Goal: Task Accomplishment & Management: Use online tool/utility

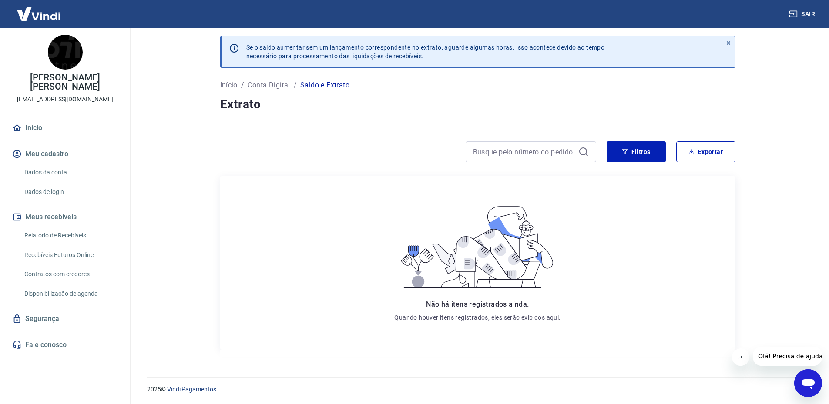
scroll to position [3, 0]
click at [607, 155] on button "Filtros" at bounding box center [636, 151] width 59 height 21
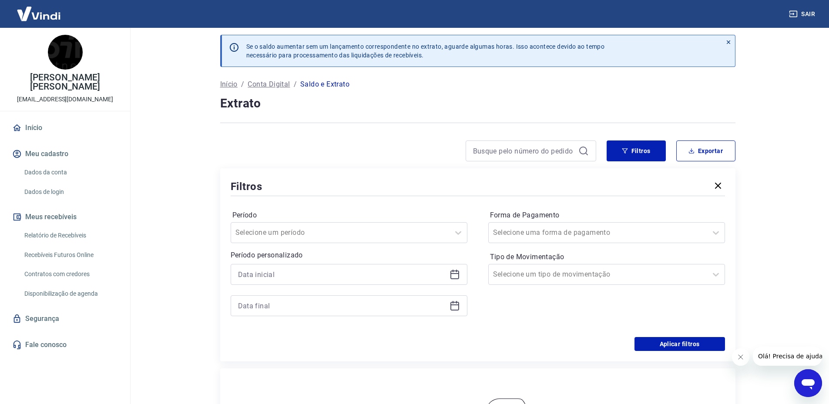
click at [77, 251] on link "Recebíveis Futuros Online" at bounding box center [70, 255] width 99 height 18
